Goal: Task Accomplishment & Management: Manage account settings

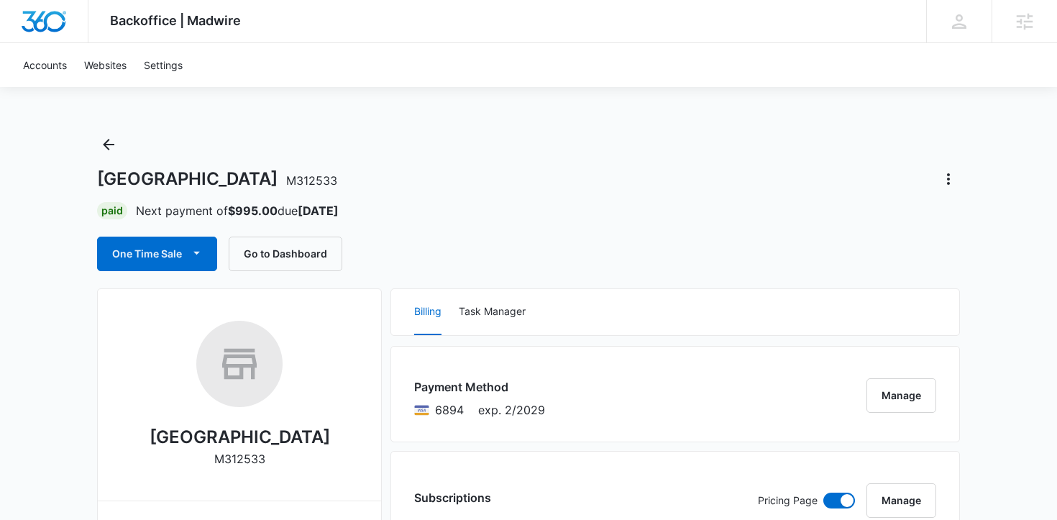
click at [852, 244] on div "One Time Sale Go to Dashboard" at bounding box center [528, 254] width 863 height 35
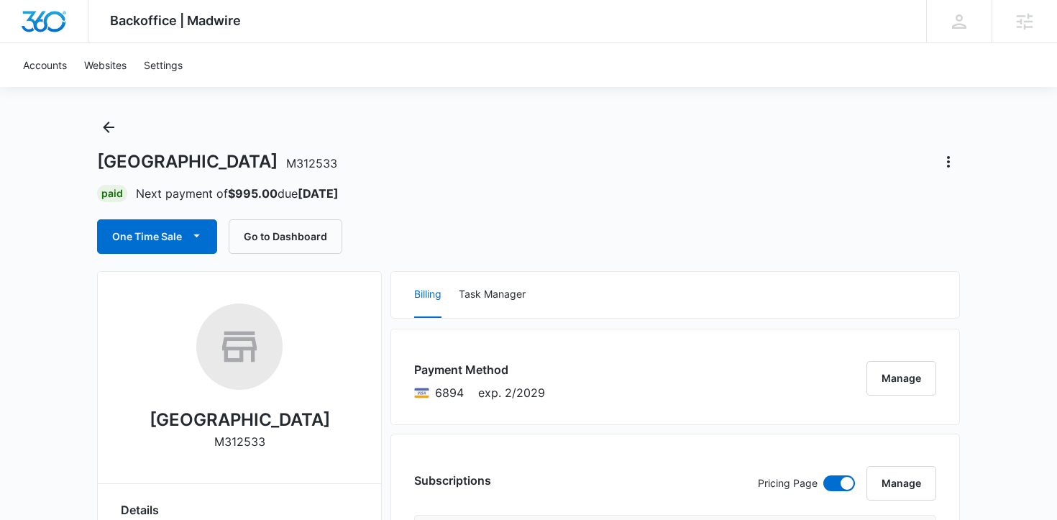
scroll to position [5, 0]
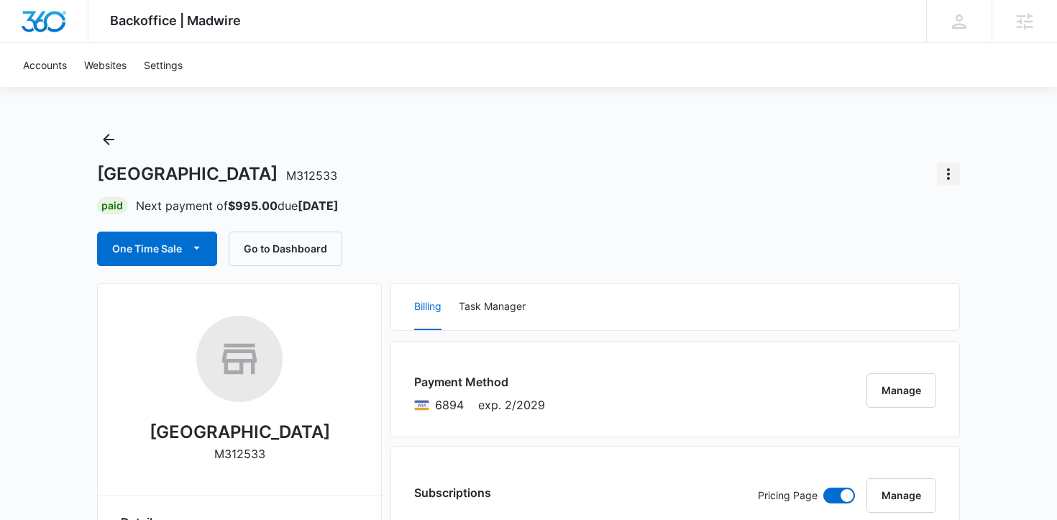
click at [952, 170] on icon "Actions" at bounding box center [948, 173] width 17 height 17
click at [902, 215] on div "Close Account" at bounding box center [891, 214] width 68 height 10
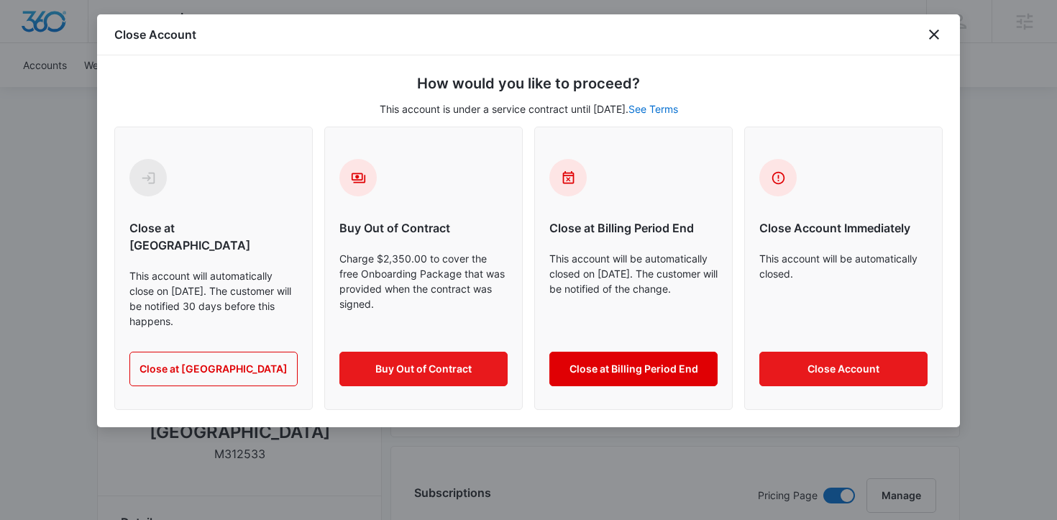
click at [594, 354] on button "Close at Billing Period End" at bounding box center [633, 369] width 168 height 35
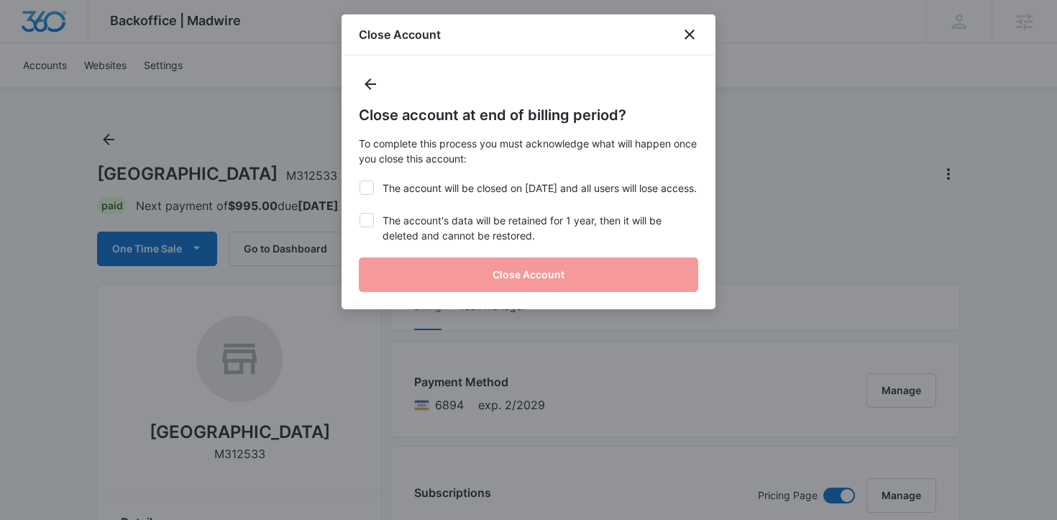
click at [359, 182] on label "The account will be closed on [DATE] and all users will lose access." at bounding box center [528, 187] width 339 height 15
click at [359, 181] on input "The account will be closed on [DATE] and all users will lose access." at bounding box center [359, 180] width 1 height 1
checkbox input "true"
click at [359, 227] on div at bounding box center [366, 220] width 14 height 14
click at [359, 214] on input "The account's data will be retained for 1 year, then it will be deleted and can…" at bounding box center [359, 213] width 1 height 1
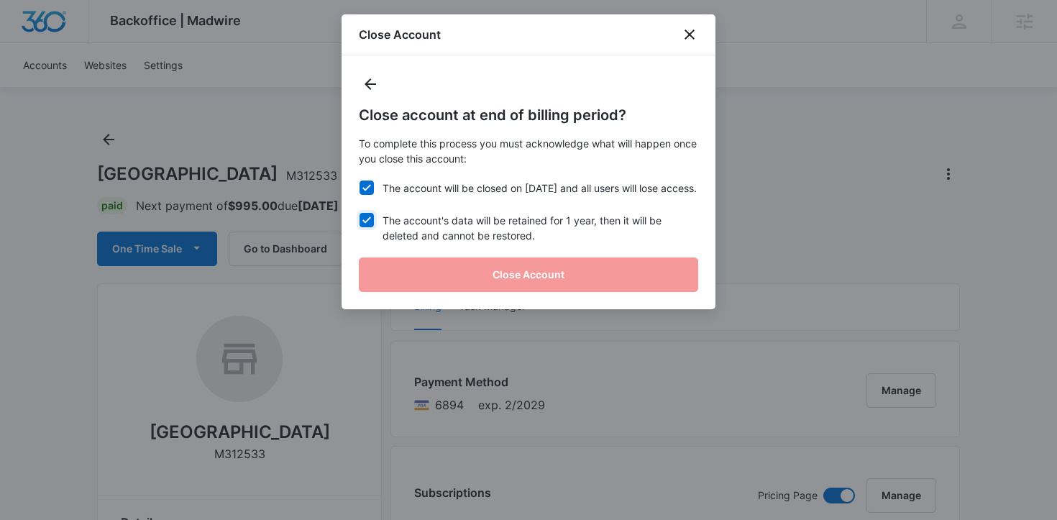
checkbox input "true"
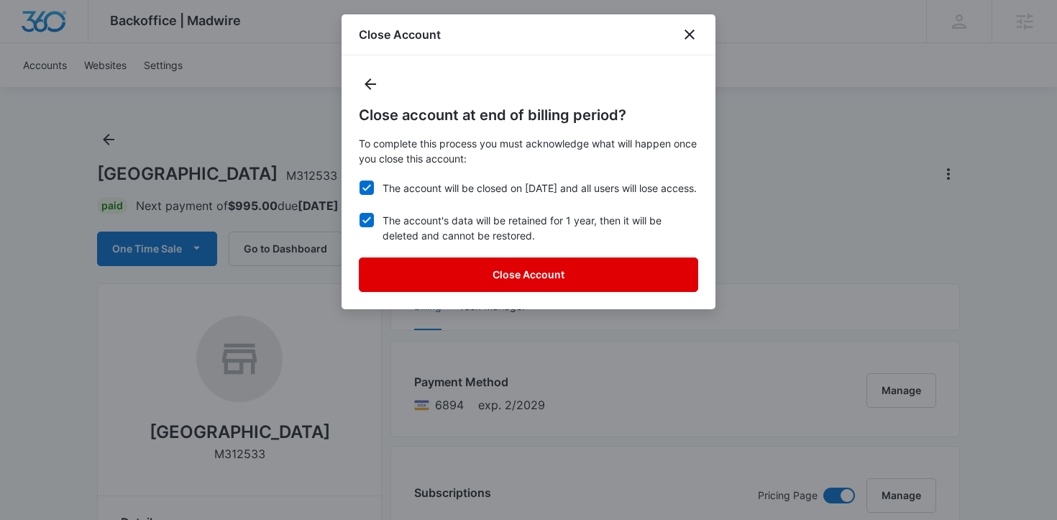
click at [411, 279] on button "Close Account" at bounding box center [528, 274] width 339 height 35
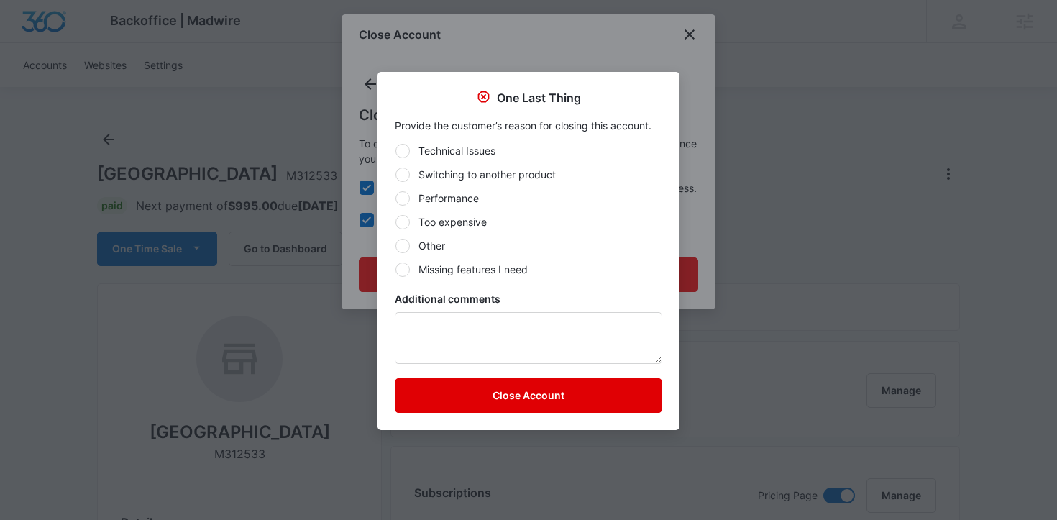
click at [441, 262] on label "Missing features I need" at bounding box center [528, 269] width 267 height 15
click at [395, 269] on input "Missing features I need" at bounding box center [395, 269] width 1 height 1
radio input "true"
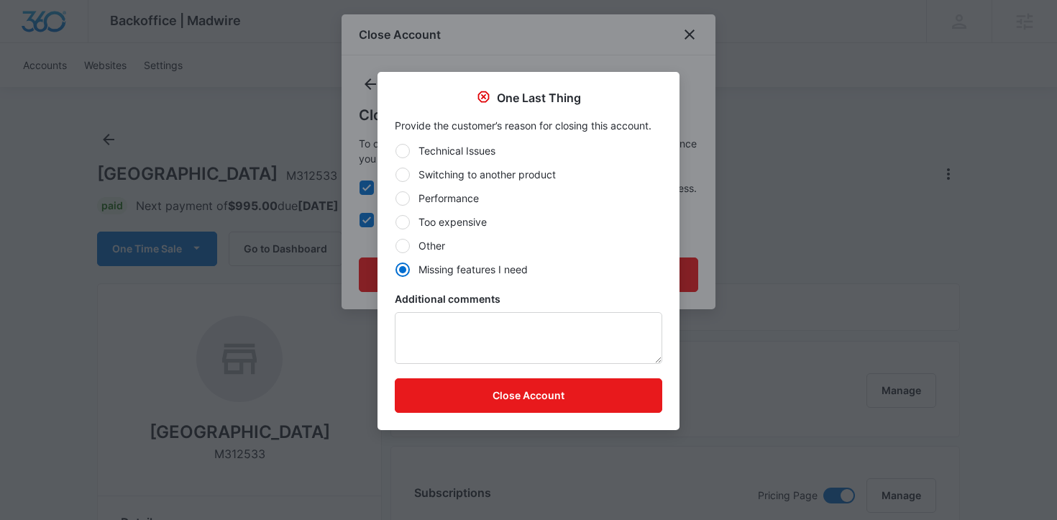
click at [405, 246] on div at bounding box center [402, 246] width 14 height 14
click at [395, 246] on input "Other" at bounding box center [395, 245] width 1 height 1
radio input "true"
click at [434, 372] on form "Technical Issues Switching to another product Performance Too expensive Other M…" at bounding box center [528, 278] width 267 height 270
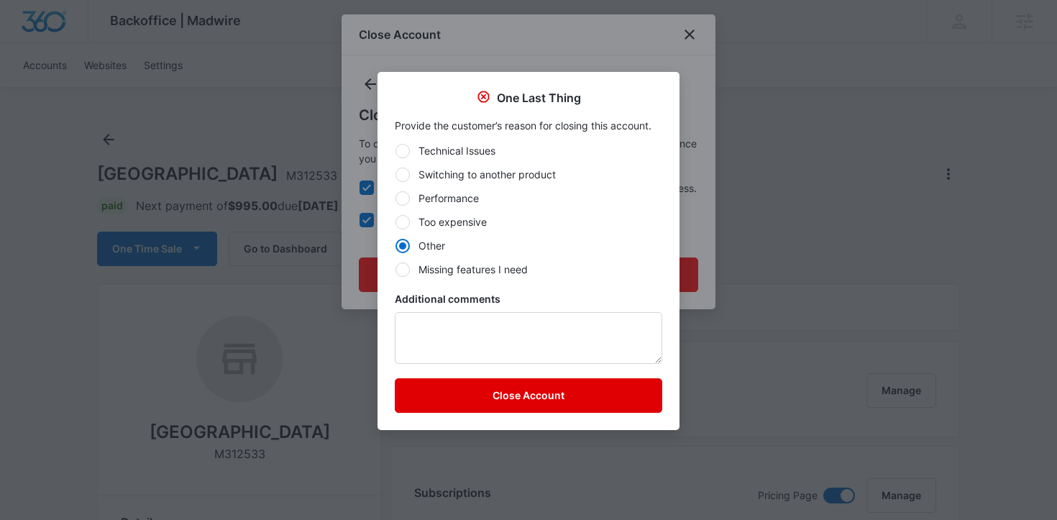
click at [439, 393] on button "Close Account" at bounding box center [528, 395] width 267 height 35
